Goal: Navigation & Orientation: Find specific page/section

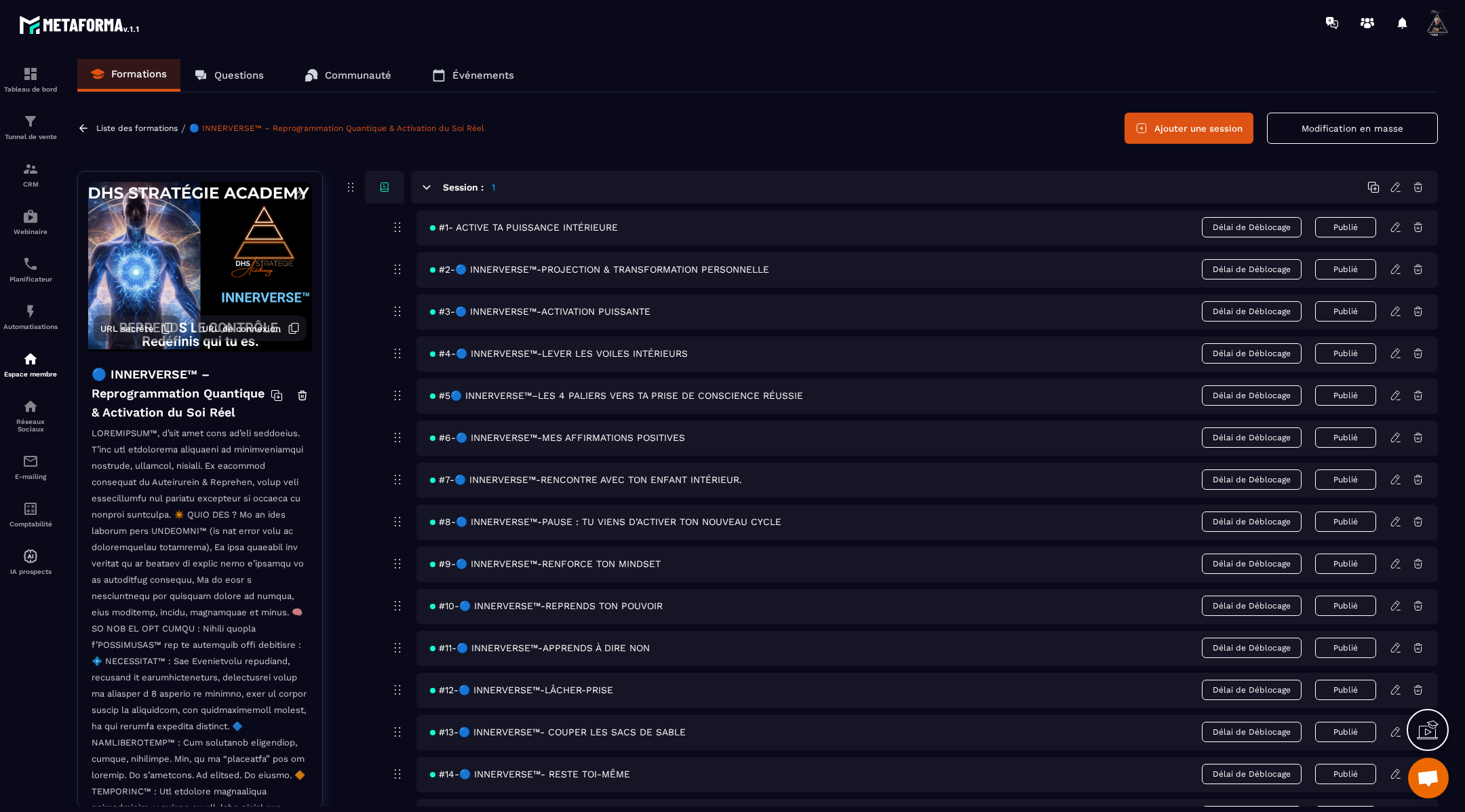
scroll to position [942, 0]
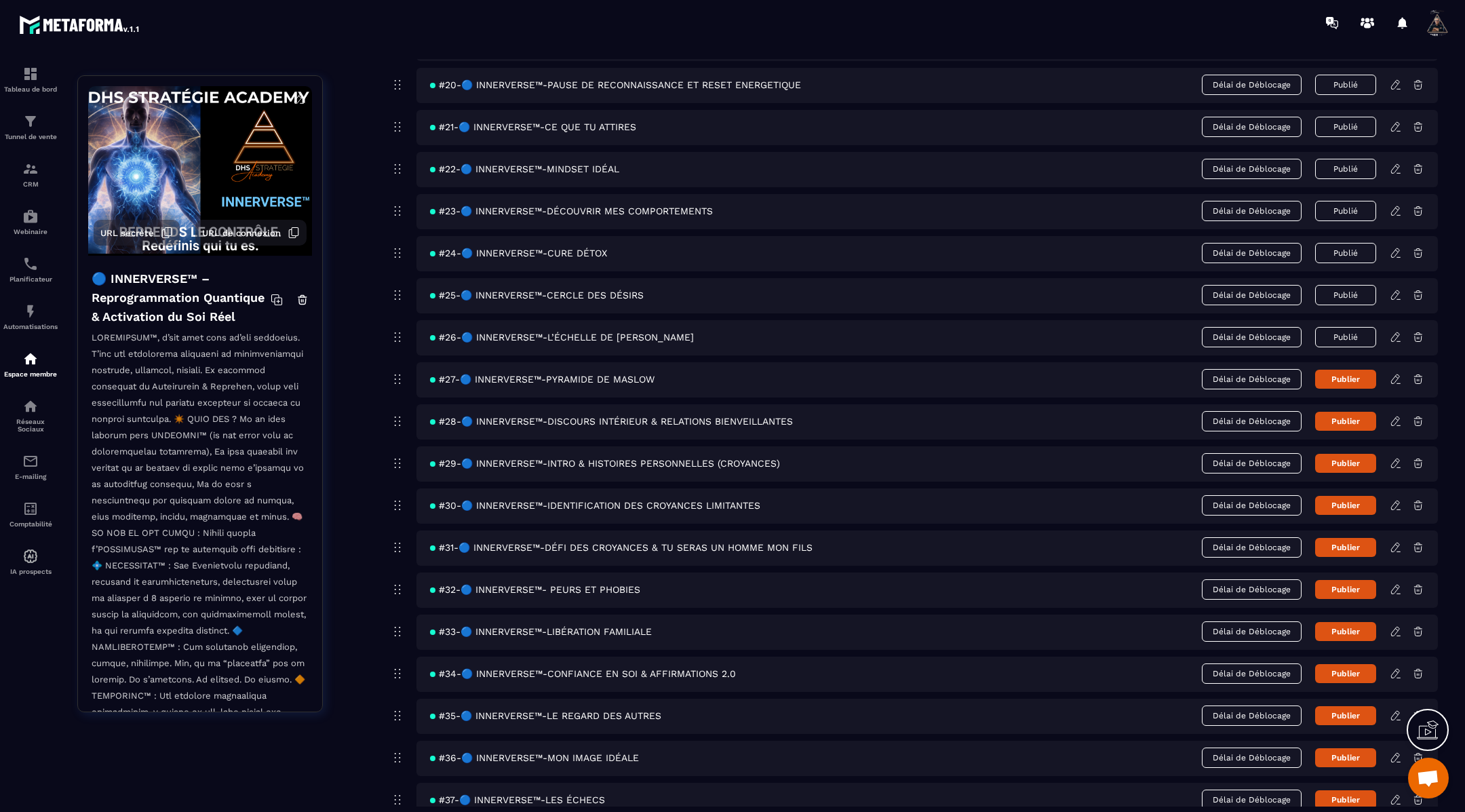
click at [1399, 384] on icon at bounding box center [1397, 384] width 3 height 0
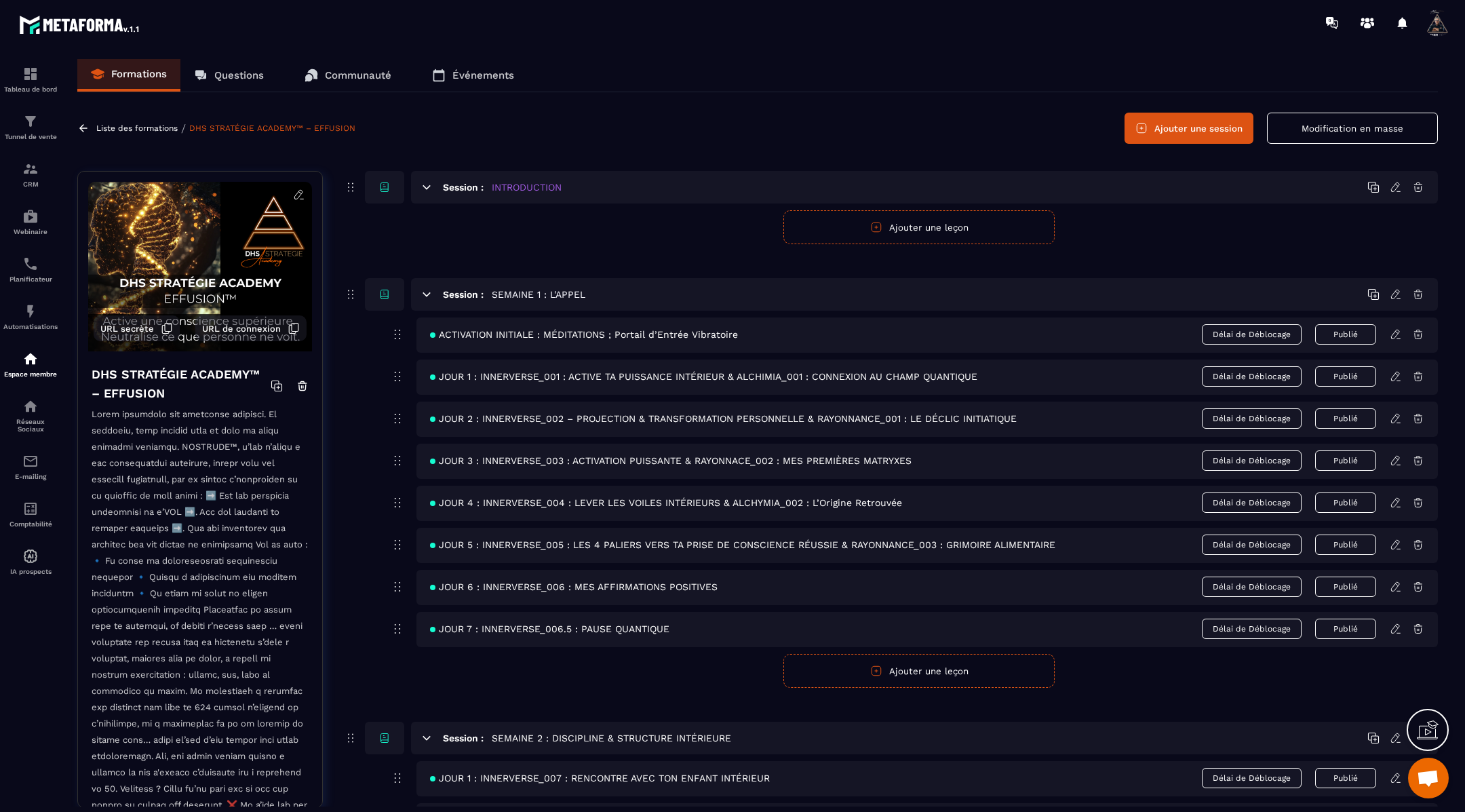
scroll to position [1275, 0]
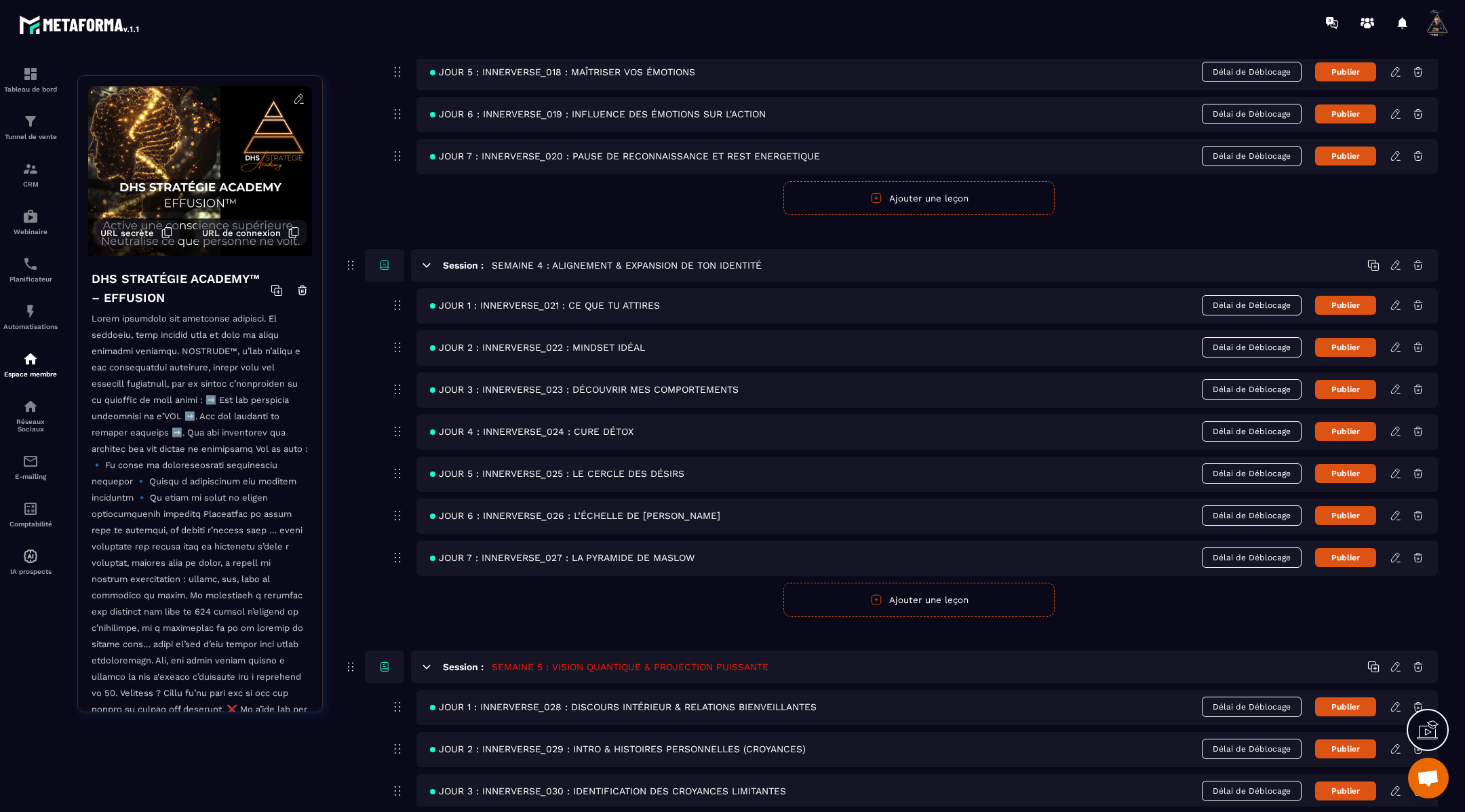
click at [1398, 551] on icon at bounding box center [1396, 557] width 12 height 12
